Goal: Task Accomplishment & Management: Manage account settings

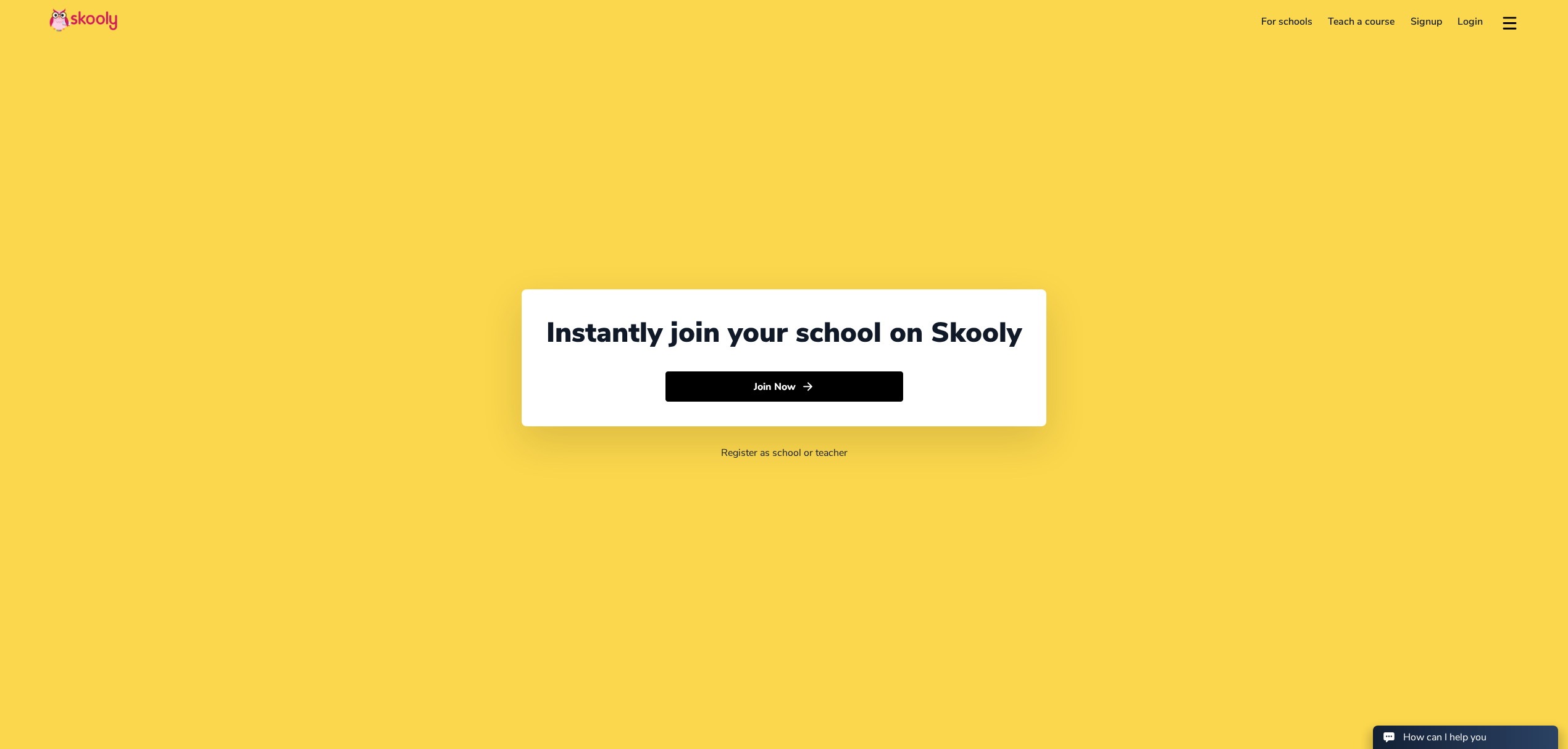
select select "971"
select select "[GEOGRAPHIC_DATA]"
select select "[GEOGRAPHIC_DATA]/[GEOGRAPHIC_DATA]"
click at [1467, 32] on header "For schools Teach a course Signup Login Download app Contact support English" at bounding box center [784, 21] width 1568 height 43
click at [1472, 24] on link "Login" at bounding box center [1470, 21] width 41 height 19
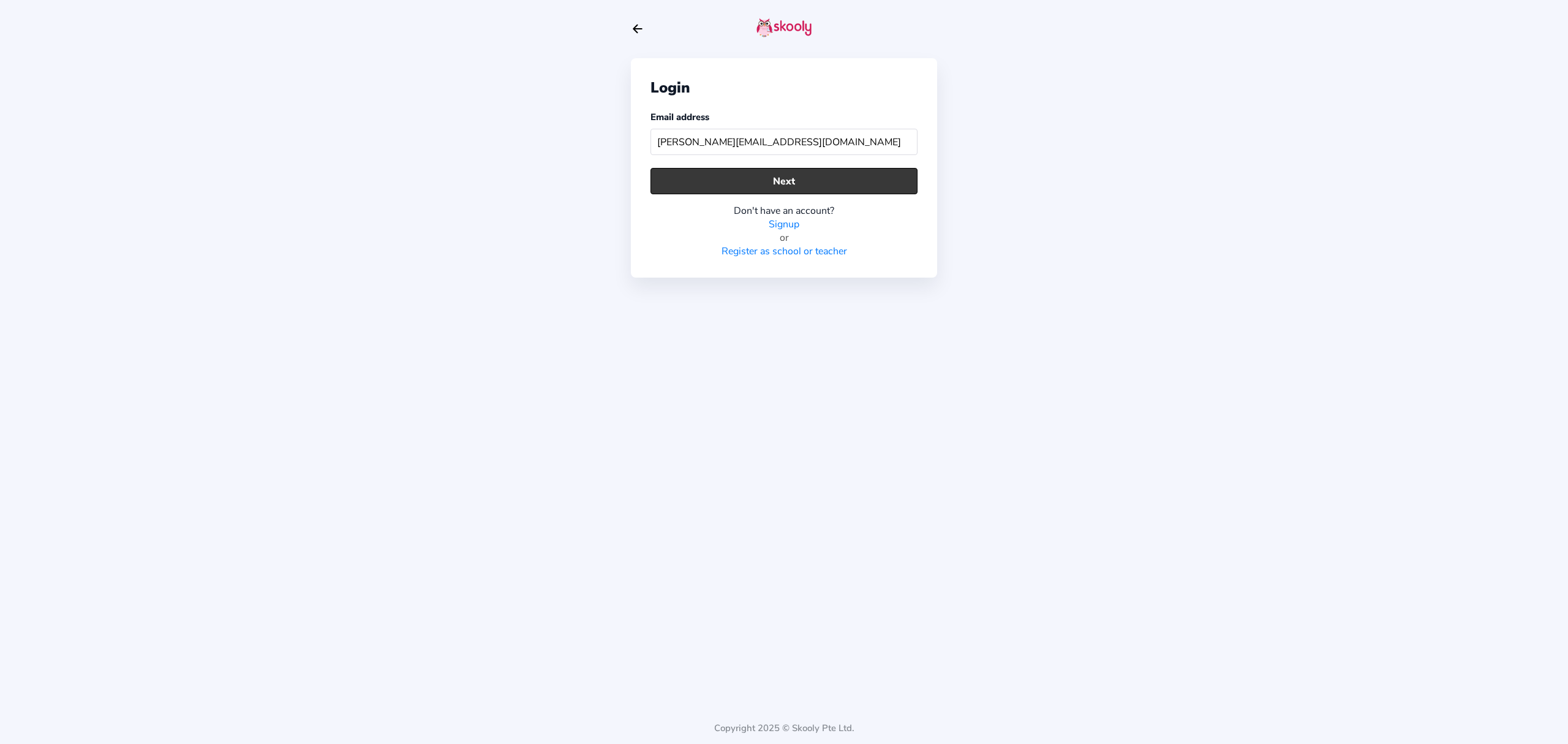
type input "[PERSON_NAME][EMAIL_ADDRESS][DOMAIN_NAME]"
click at [841, 187] on button "Next" at bounding box center [783, 181] width 267 height 27
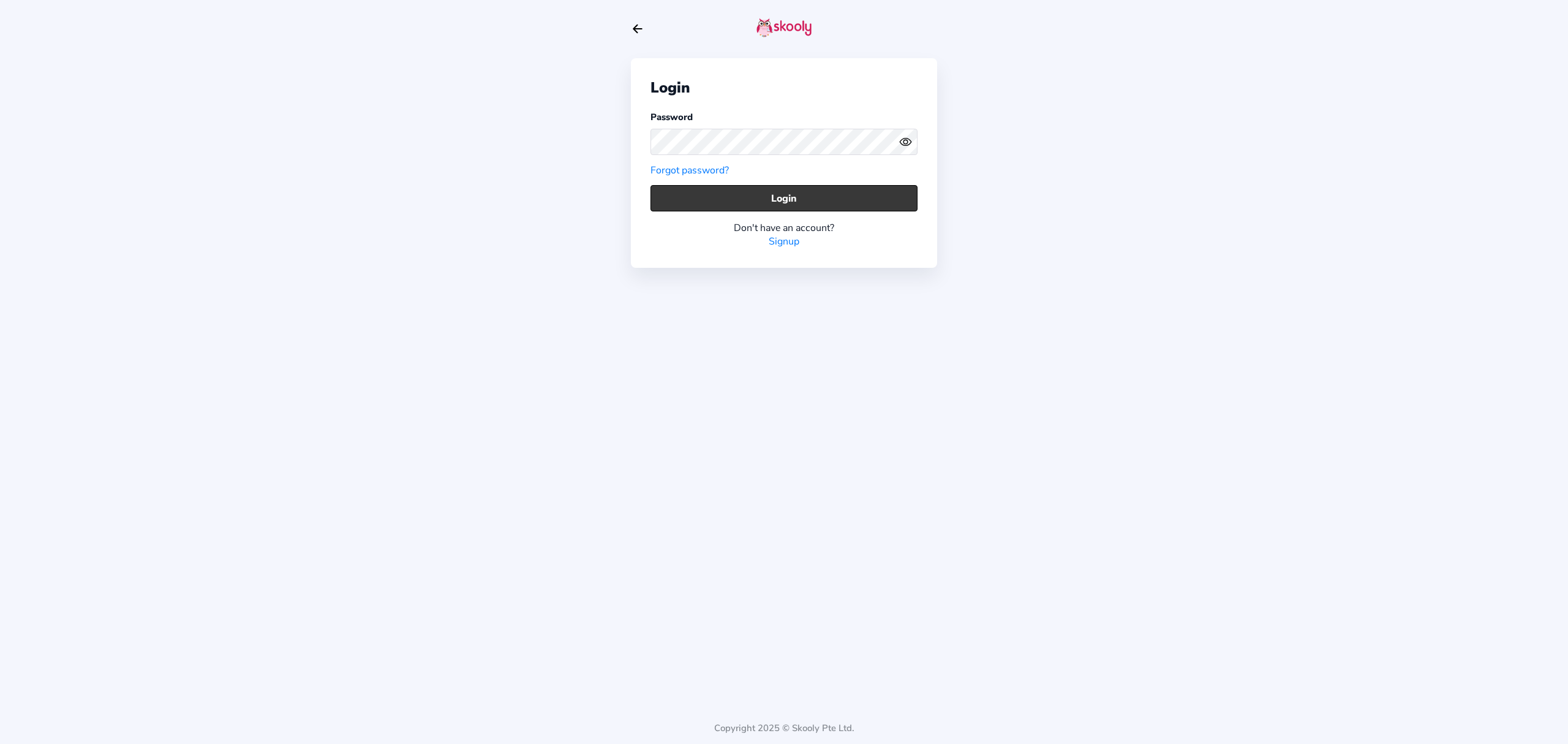
click at [841, 190] on button "Login" at bounding box center [783, 198] width 267 height 27
